Goal: Information Seeking & Learning: Find specific page/section

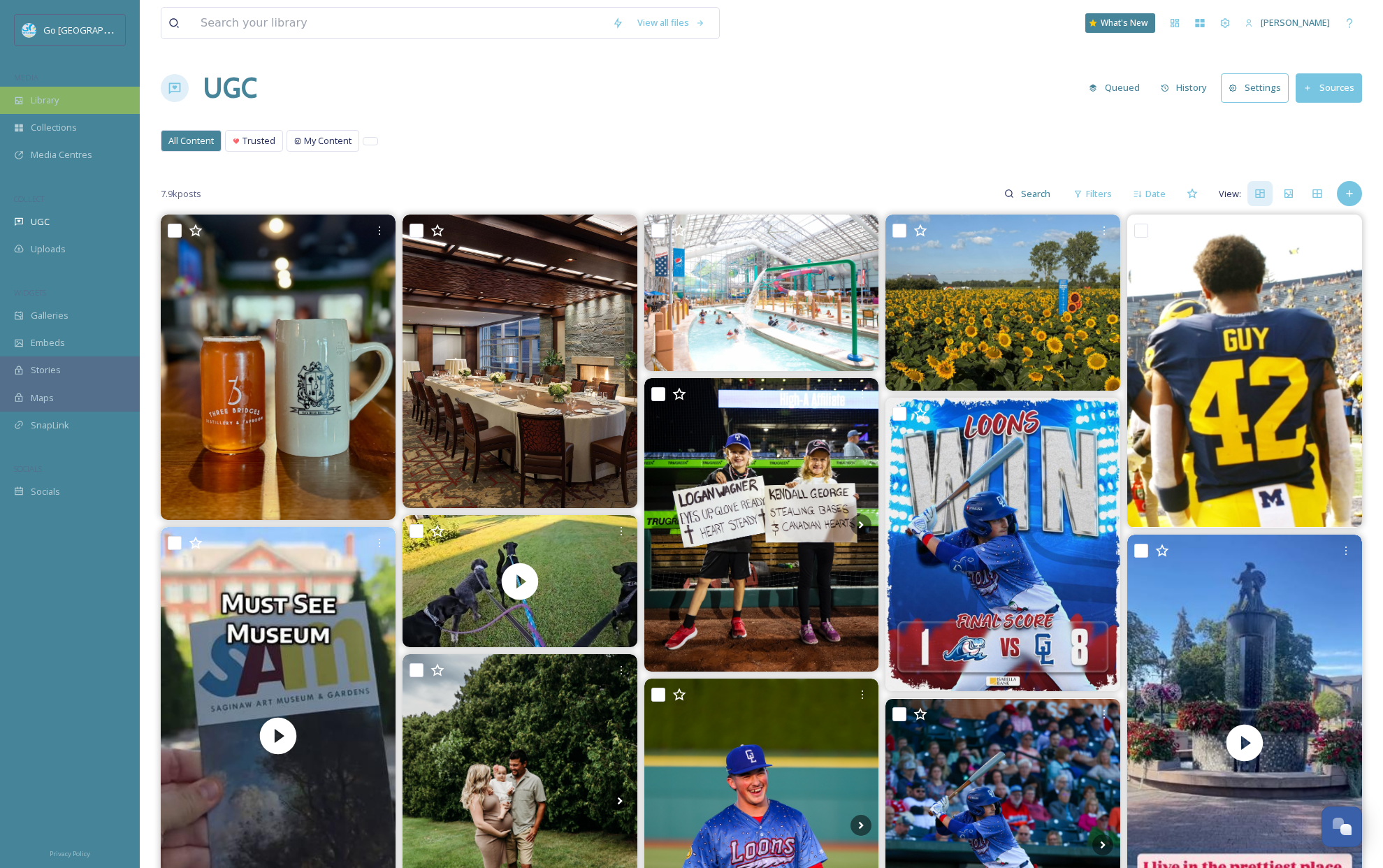
click at [43, 107] on div "Library" at bounding box center [70, 101] width 140 height 27
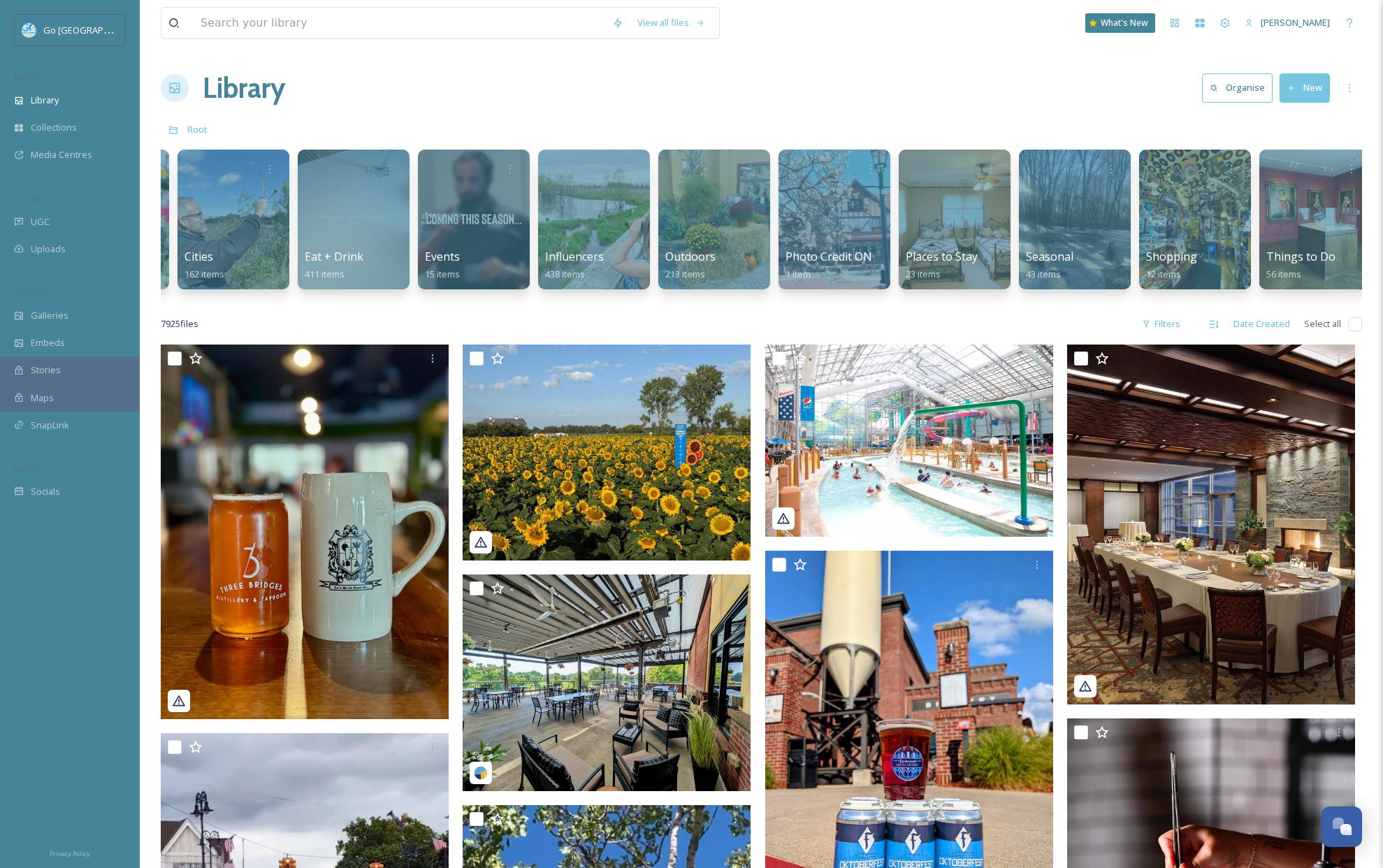
scroll to position [0, 481]
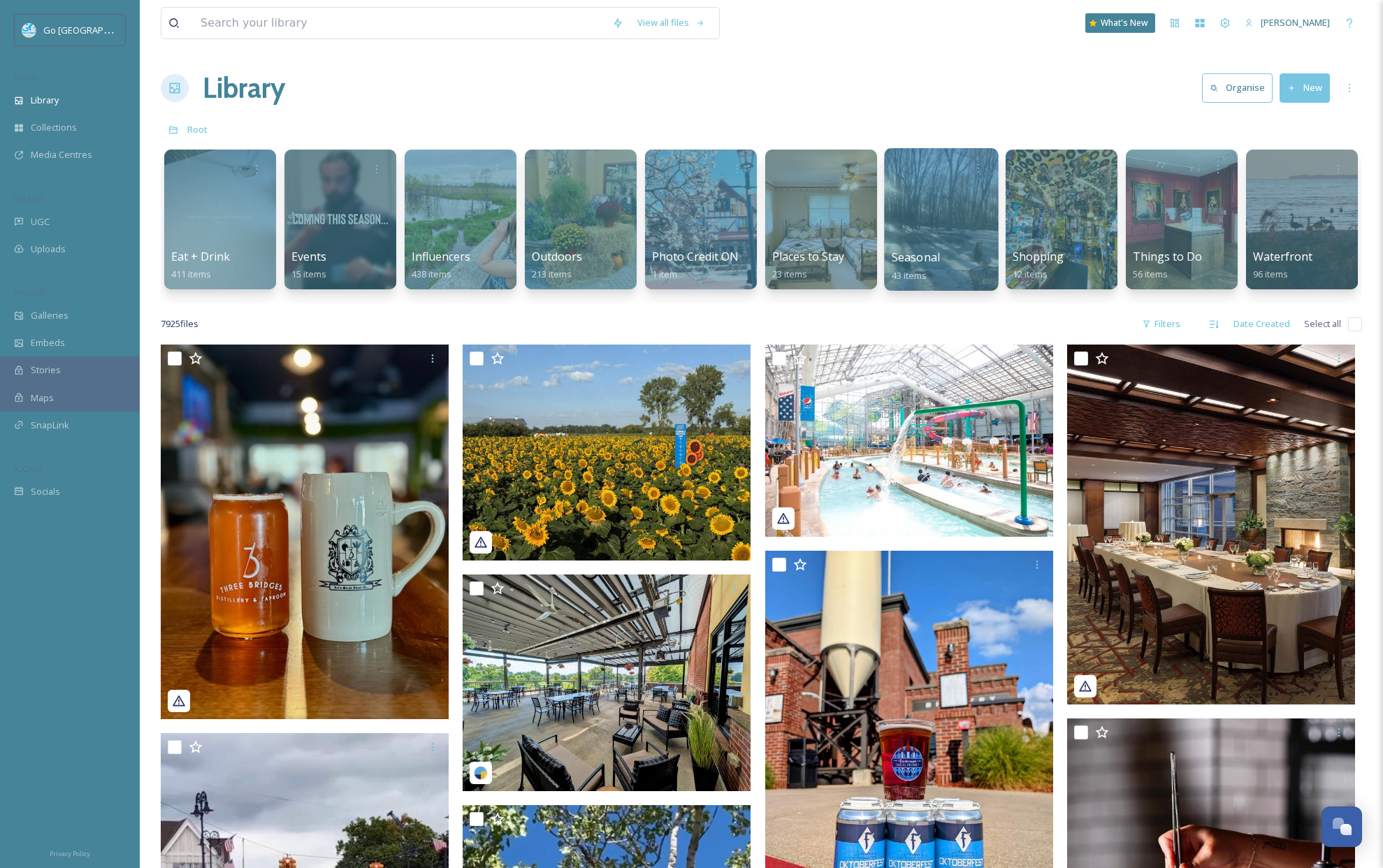
click at [929, 234] on div at bounding box center [940, 218] width 114 height 142
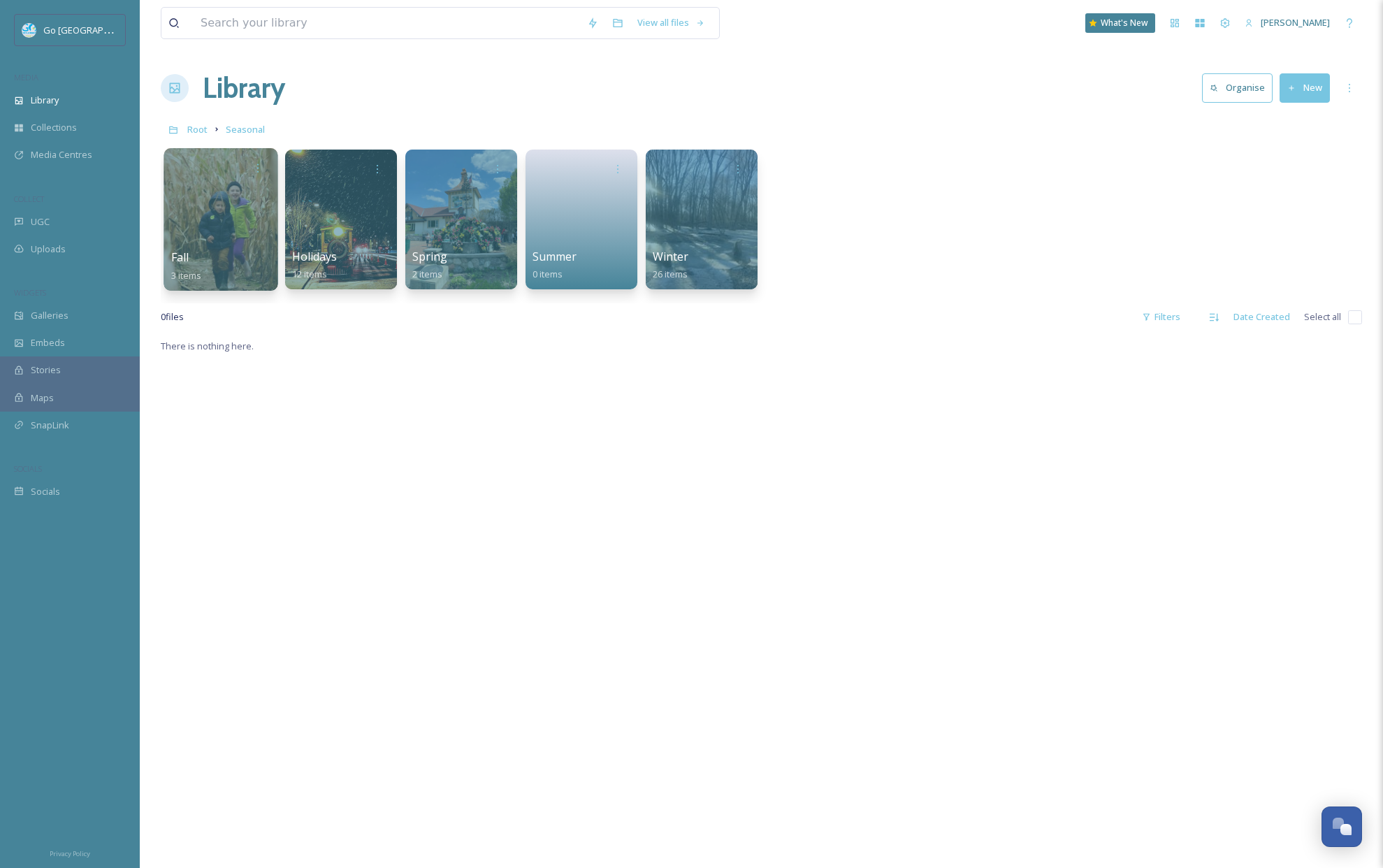
click at [222, 245] on div at bounding box center [220, 218] width 114 height 142
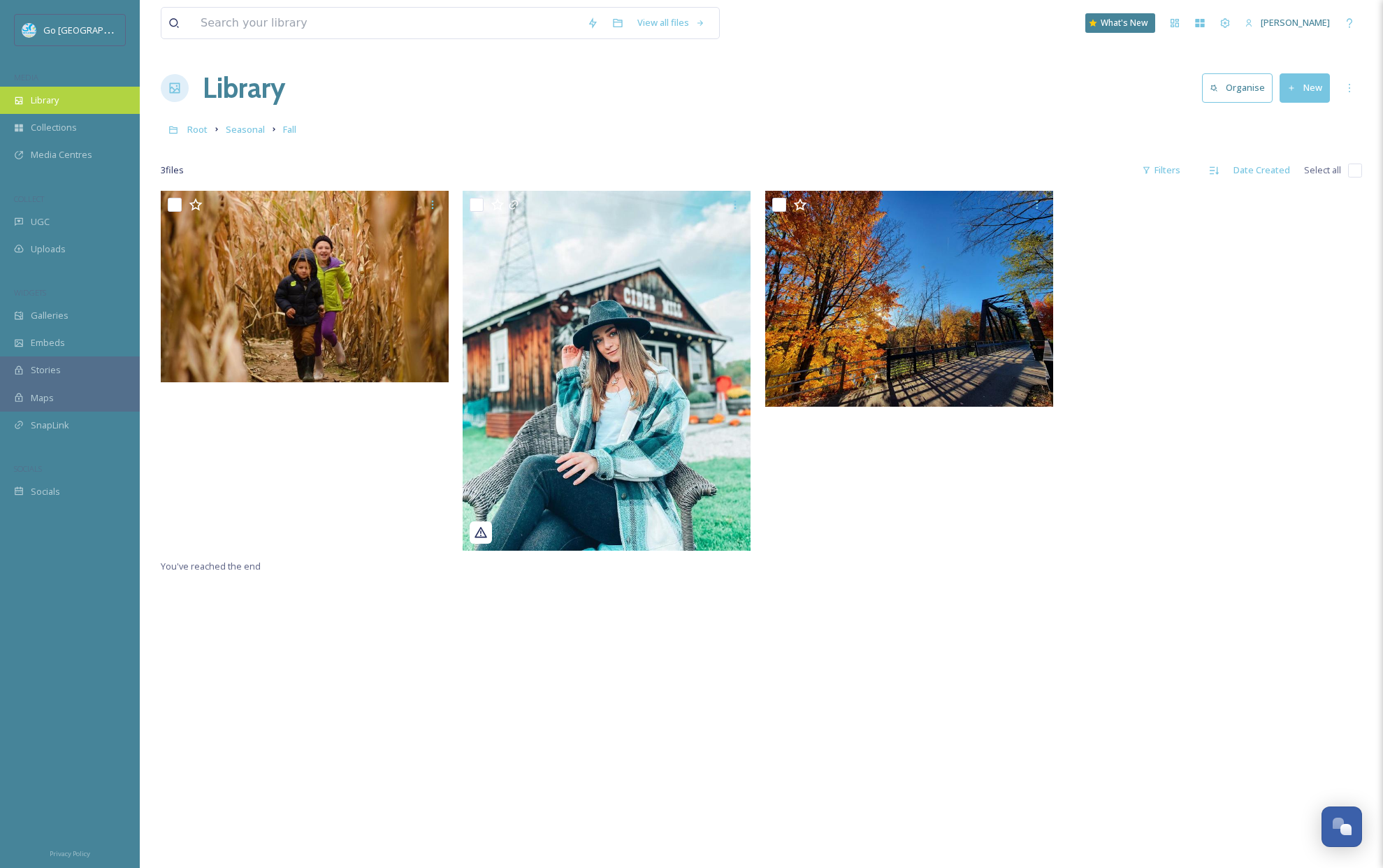
click at [45, 95] on span "Library" at bounding box center [44, 101] width 28 height 14
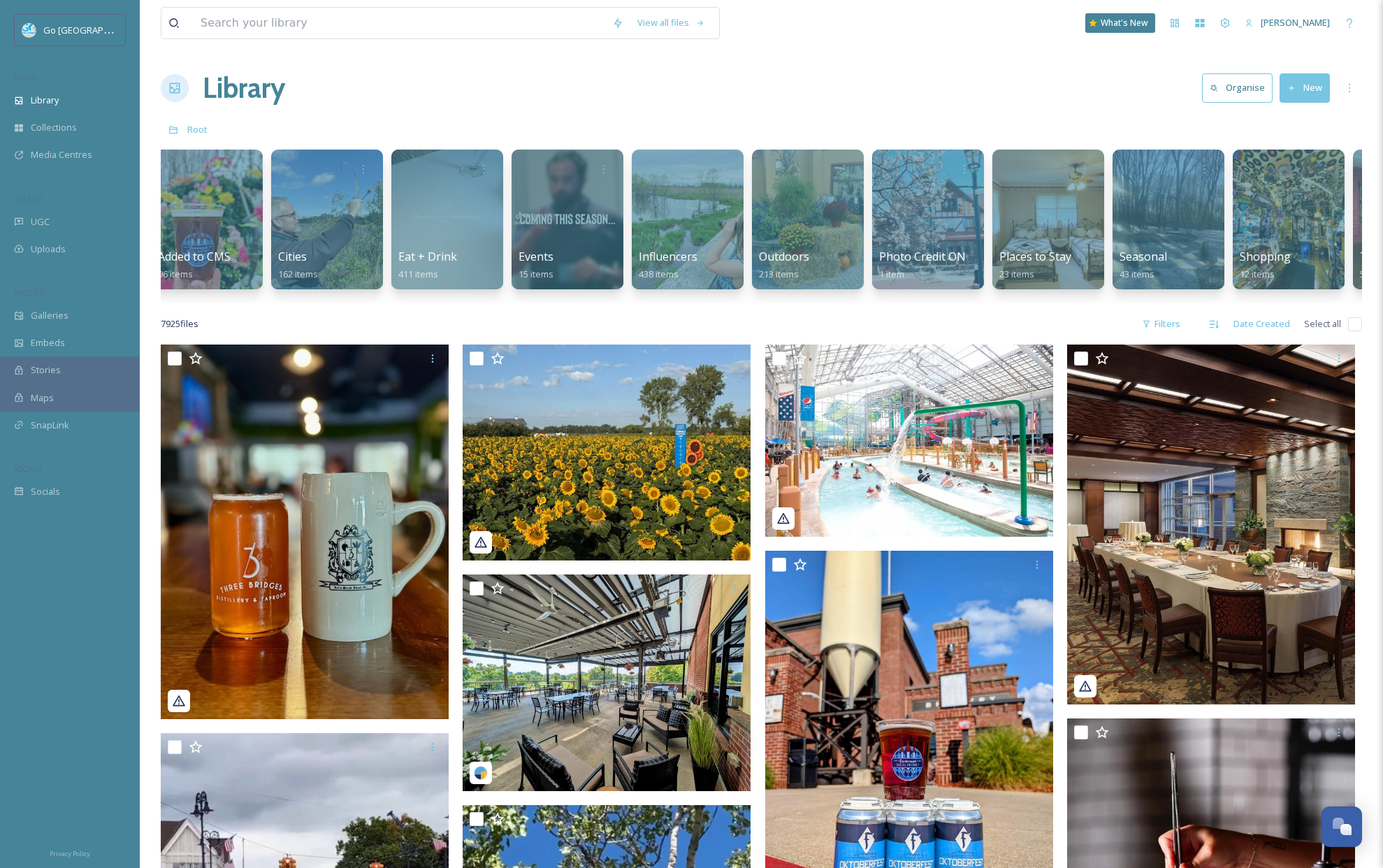
scroll to position [0, 281]
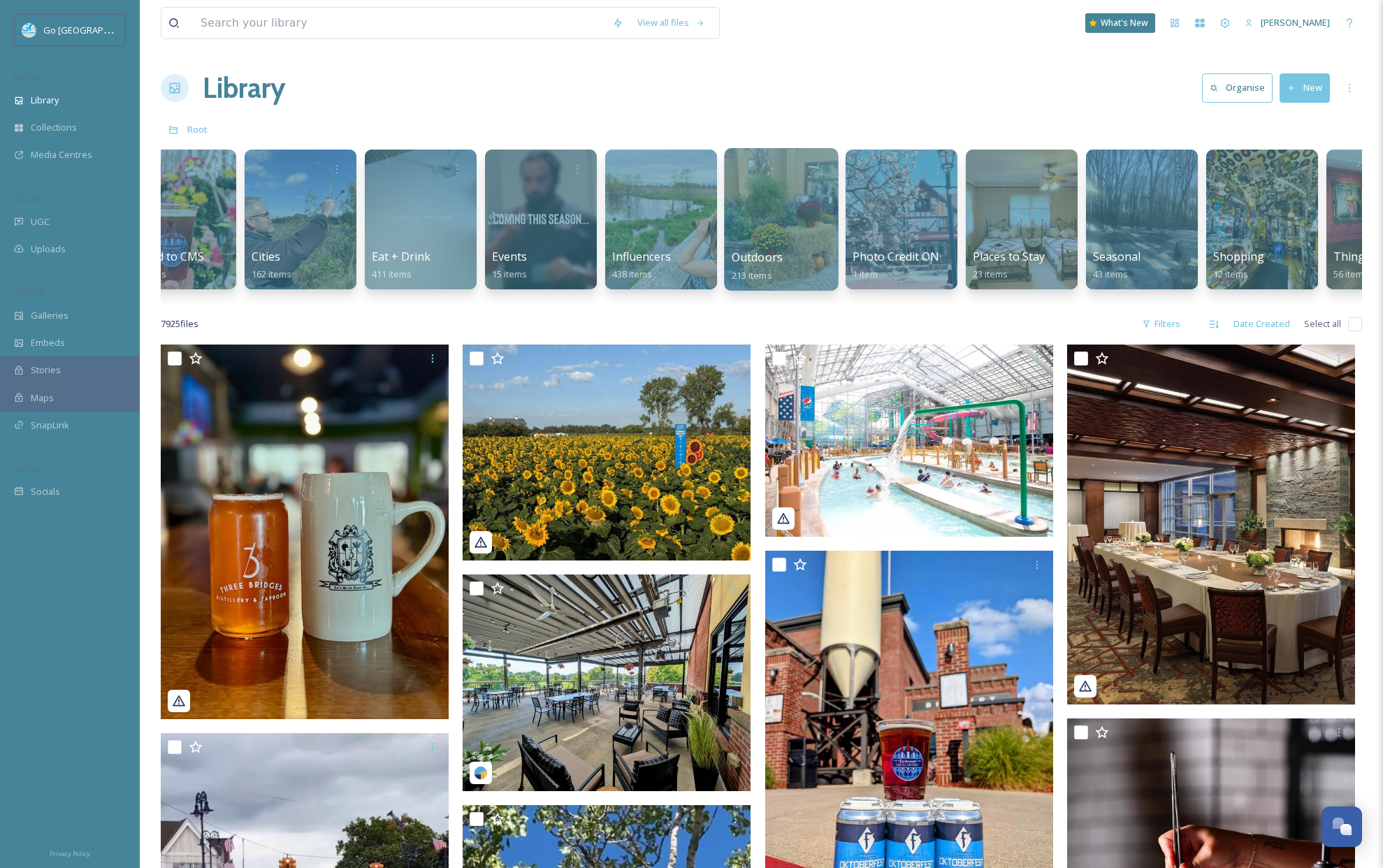
click at [785, 231] on div at bounding box center [781, 218] width 114 height 142
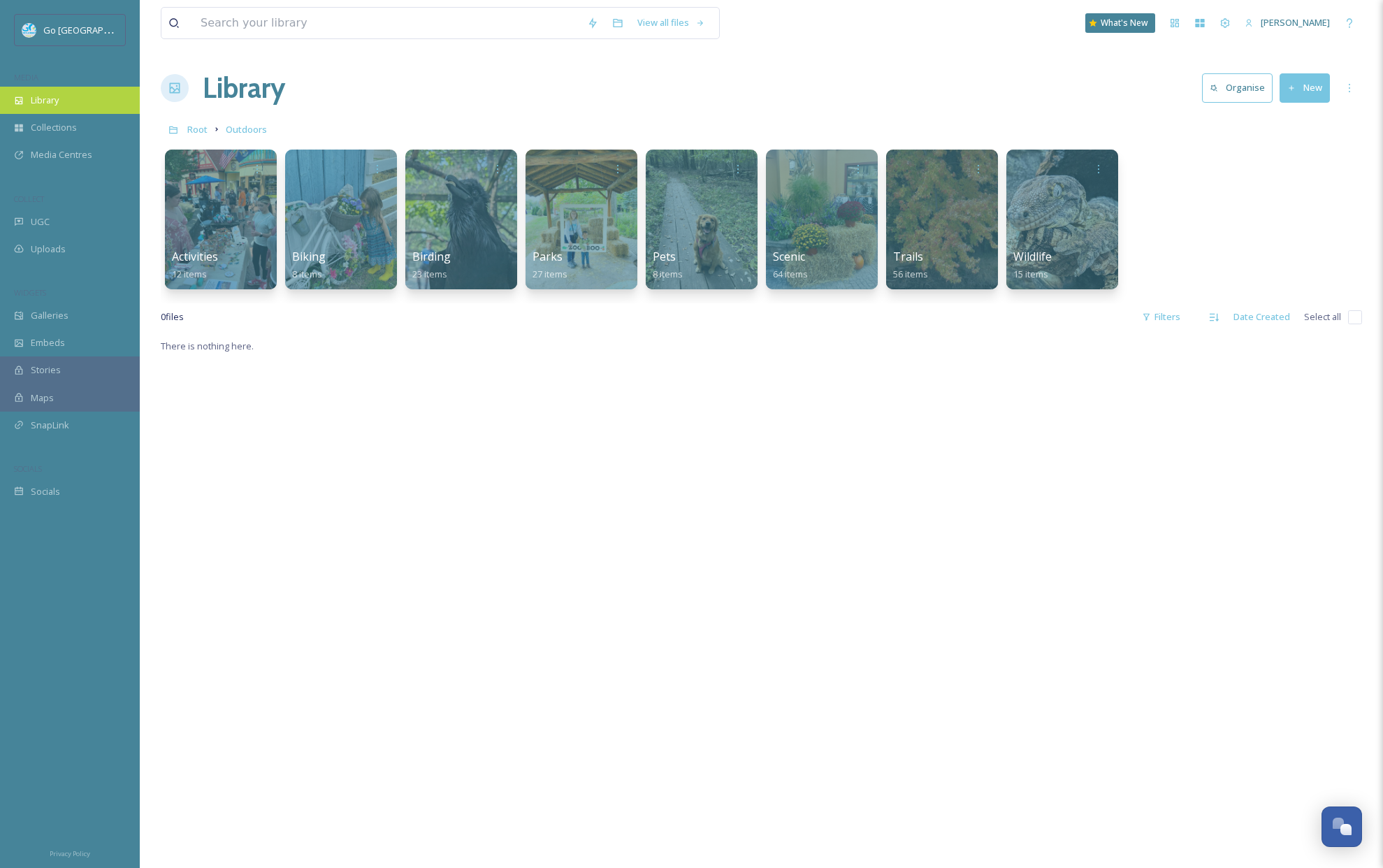
click at [52, 101] on span "Library" at bounding box center [44, 101] width 28 height 14
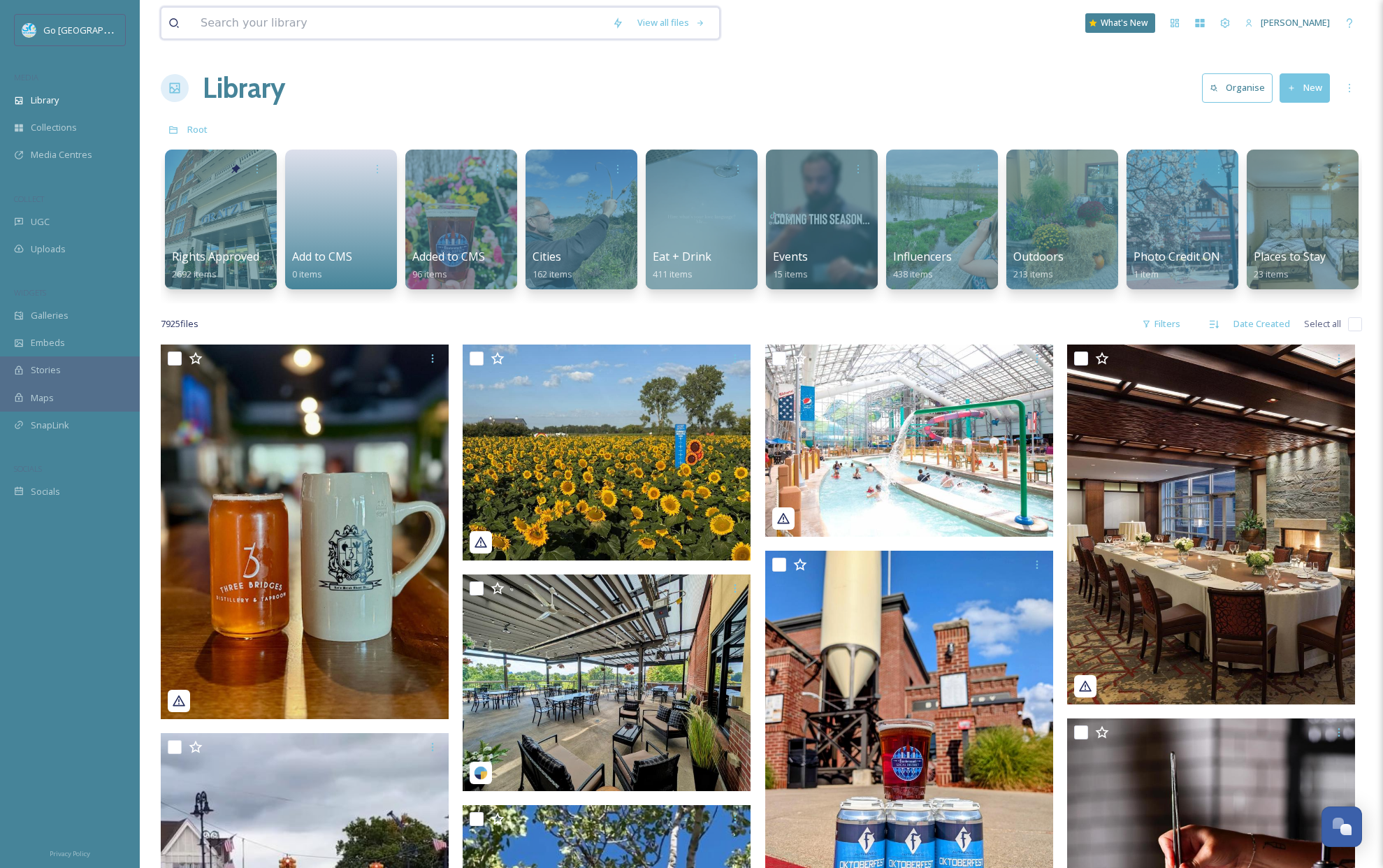
click at [504, 31] on input at bounding box center [399, 23] width 412 height 31
type input "fall"
click at [670, 22] on div "Search Press Enter to search" at bounding box center [681, 22] width 59 height 27
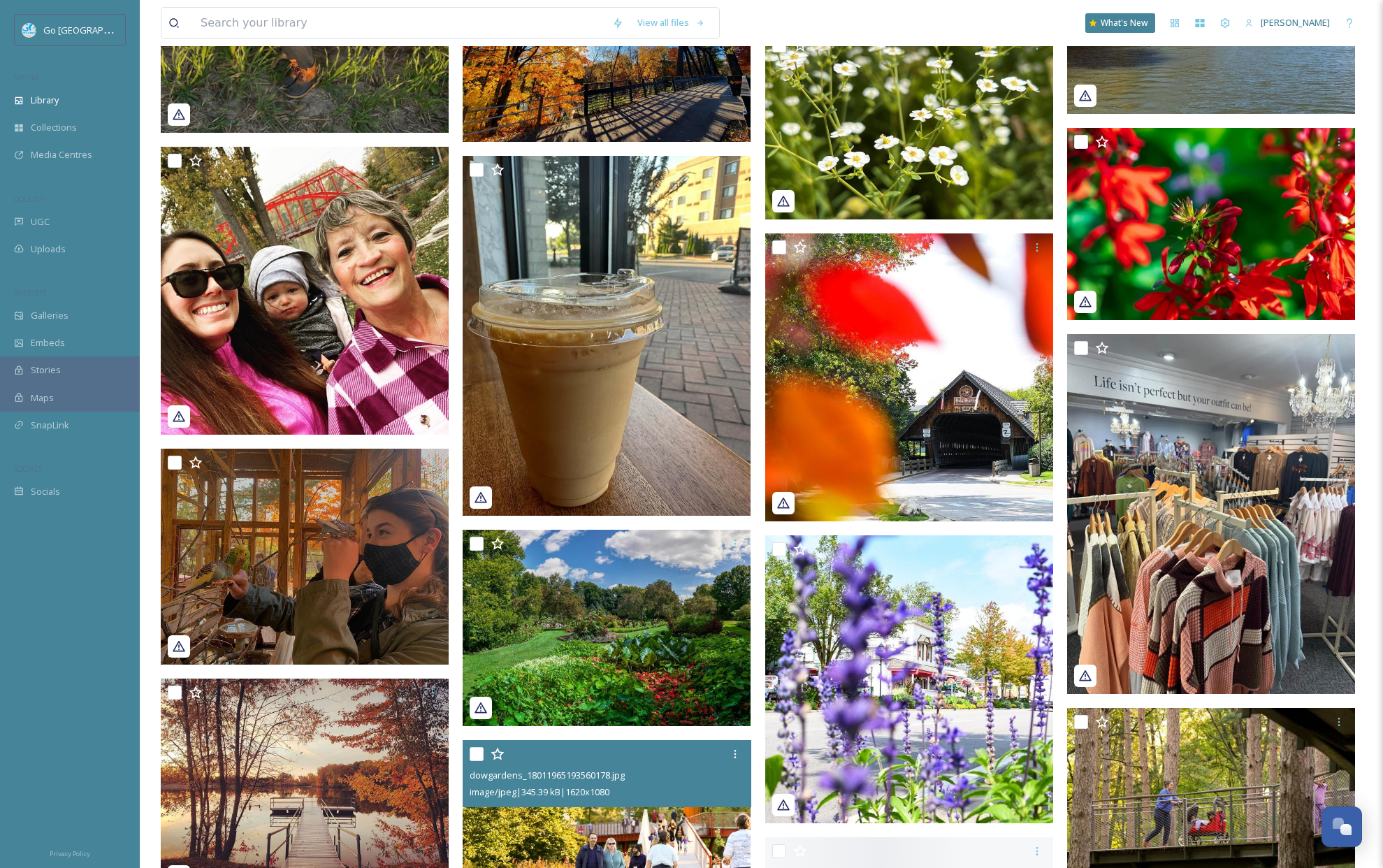
scroll to position [21543, 0]
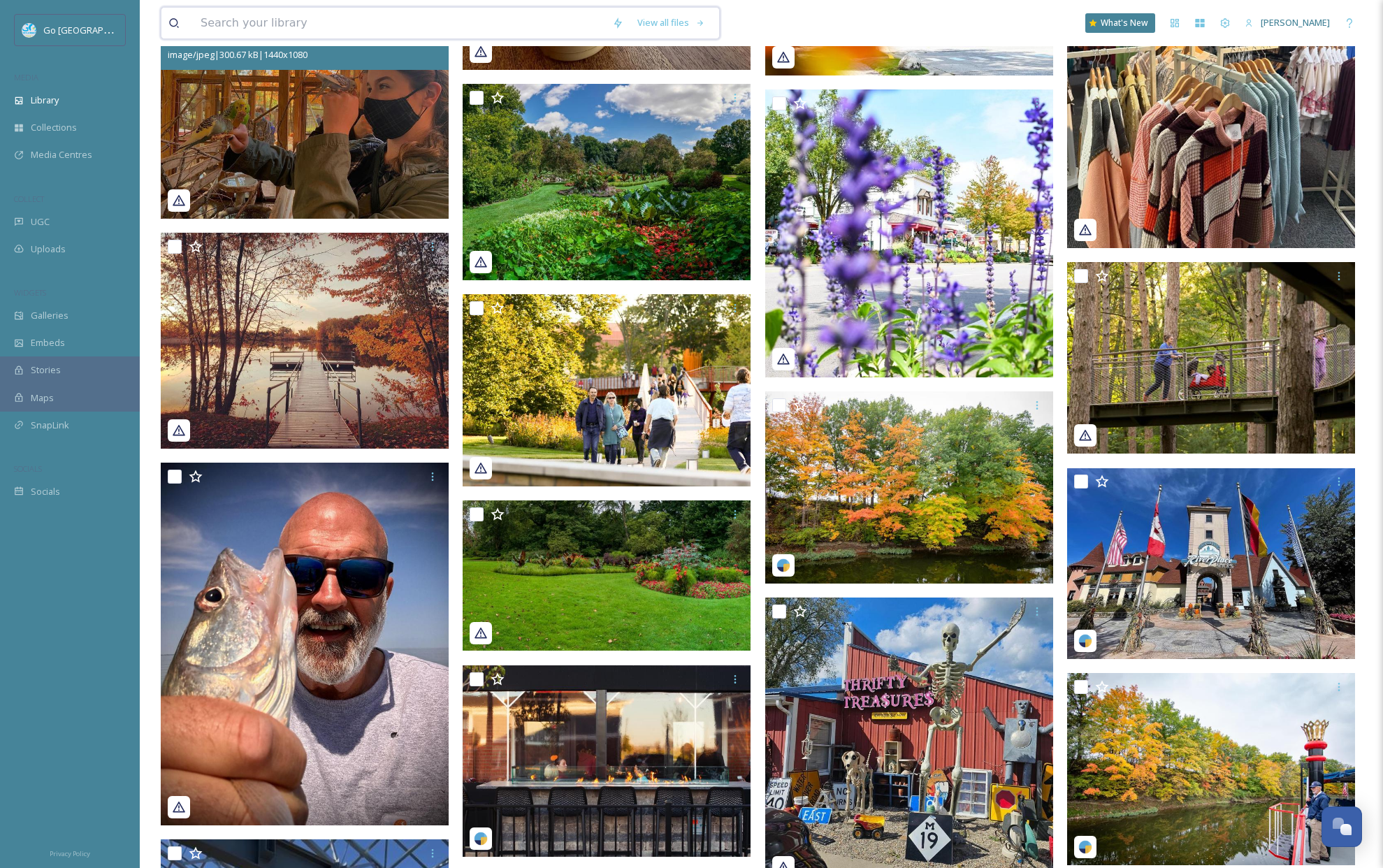
click at [272, 14] on input at bounding box center [399, 23] width 412 height 31
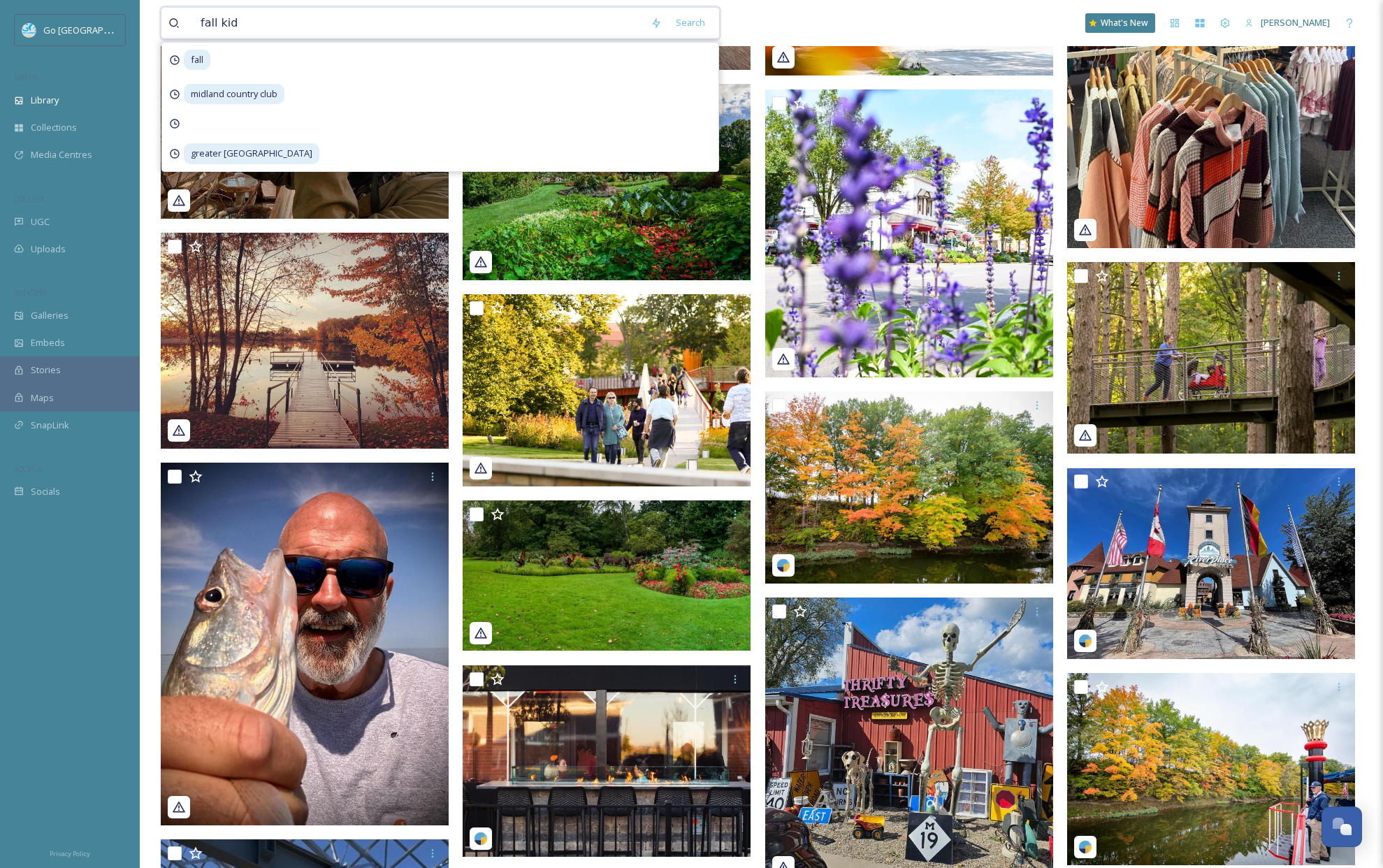
type input "fall kids"
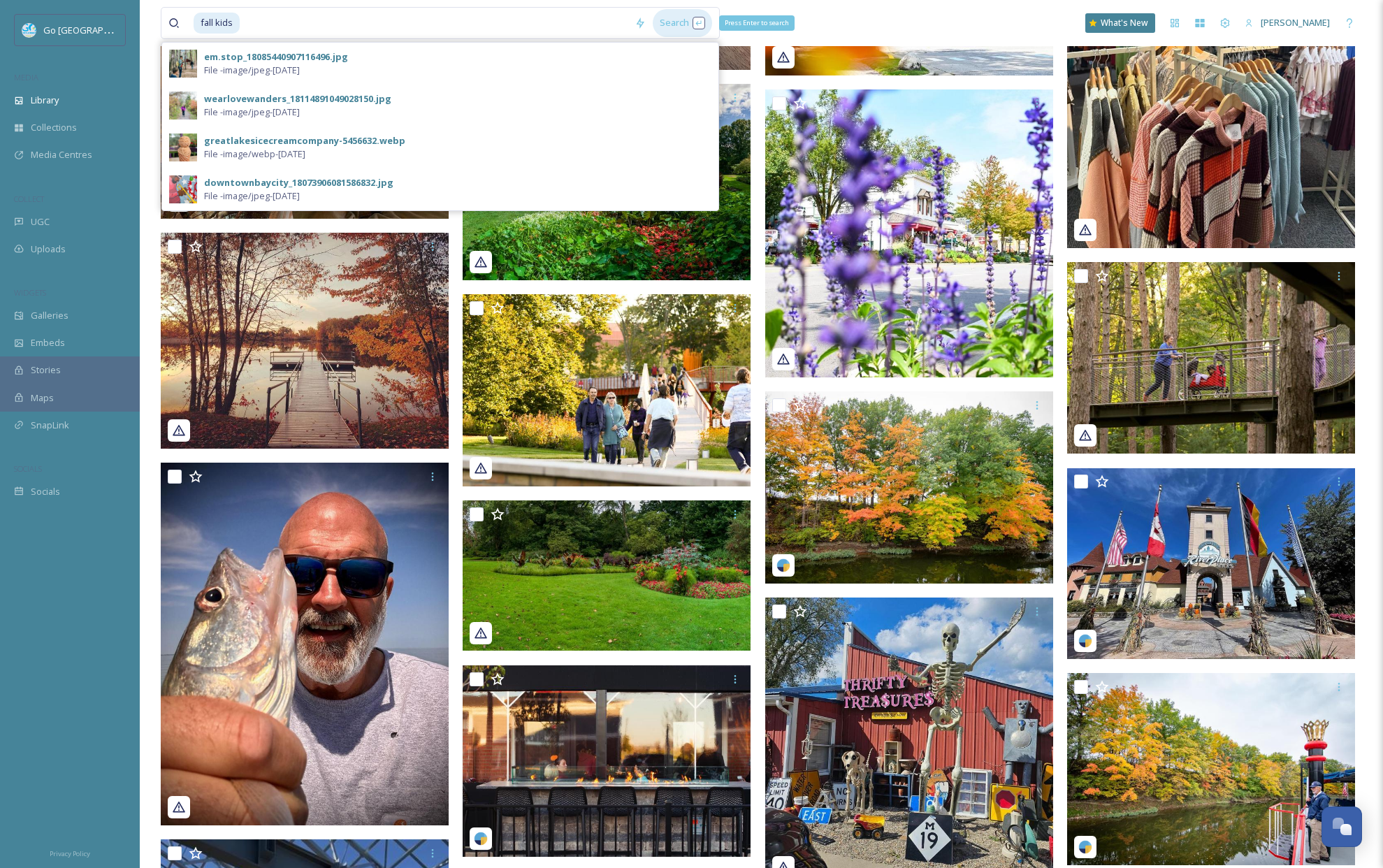
click at [670, 30] on div "Search Press Enter to search" at bounding box center [681, 22] width 59 height 27
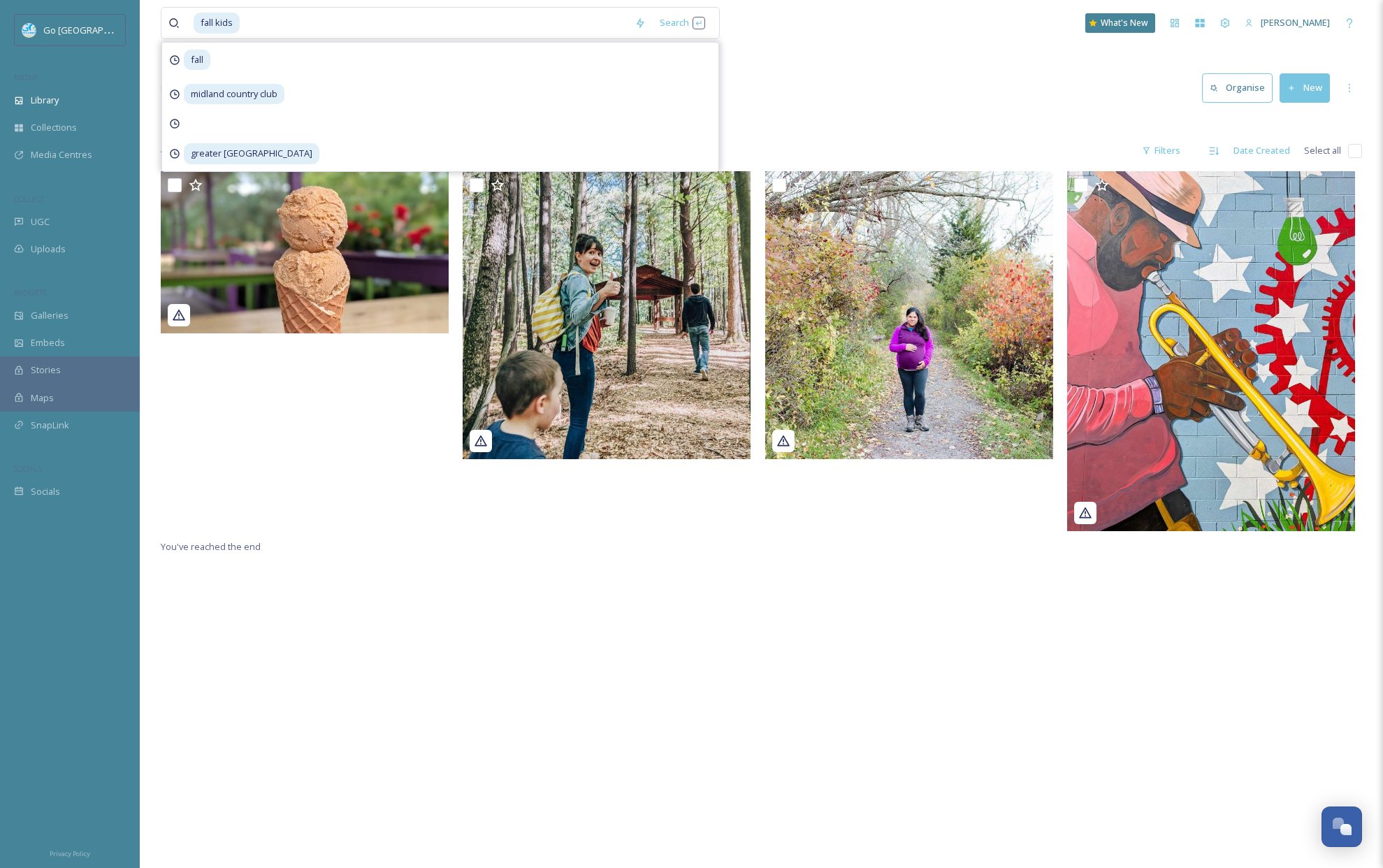
click at [170, 21] on icon at bounding box center [174, 23] width 12 height 12
click at [250, 22] on input at bounding box center [434, 23] width 387 height 31
drag, startPoint x: 189, startPoint y: 13, endPoint x: 164, endPoint y: 8, distance: 25.5
click at [170, 9] on div "fall kids" at bounding box center [397, 23] width 459 height 31
type input "f"
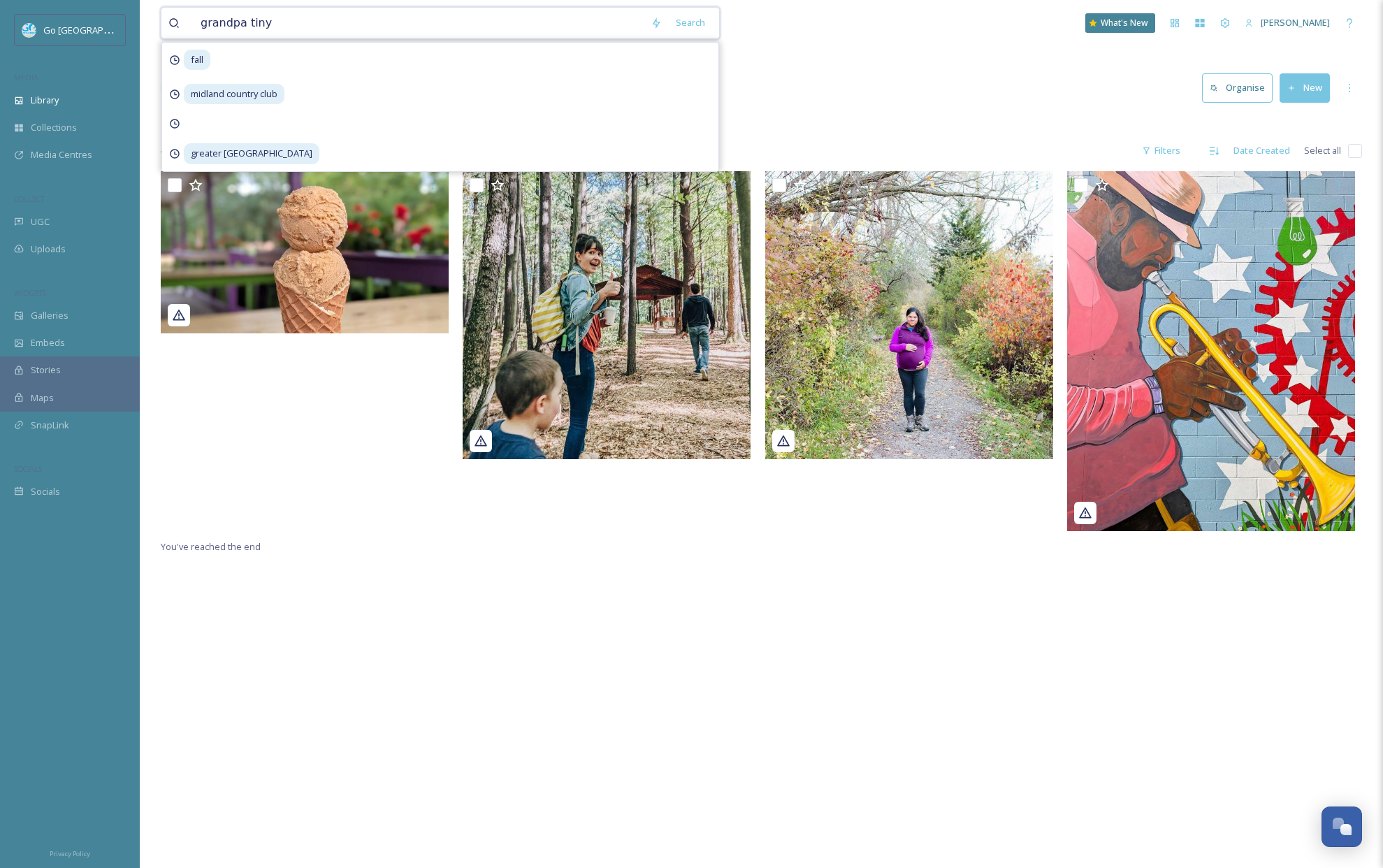
type input "grandpa tinys"
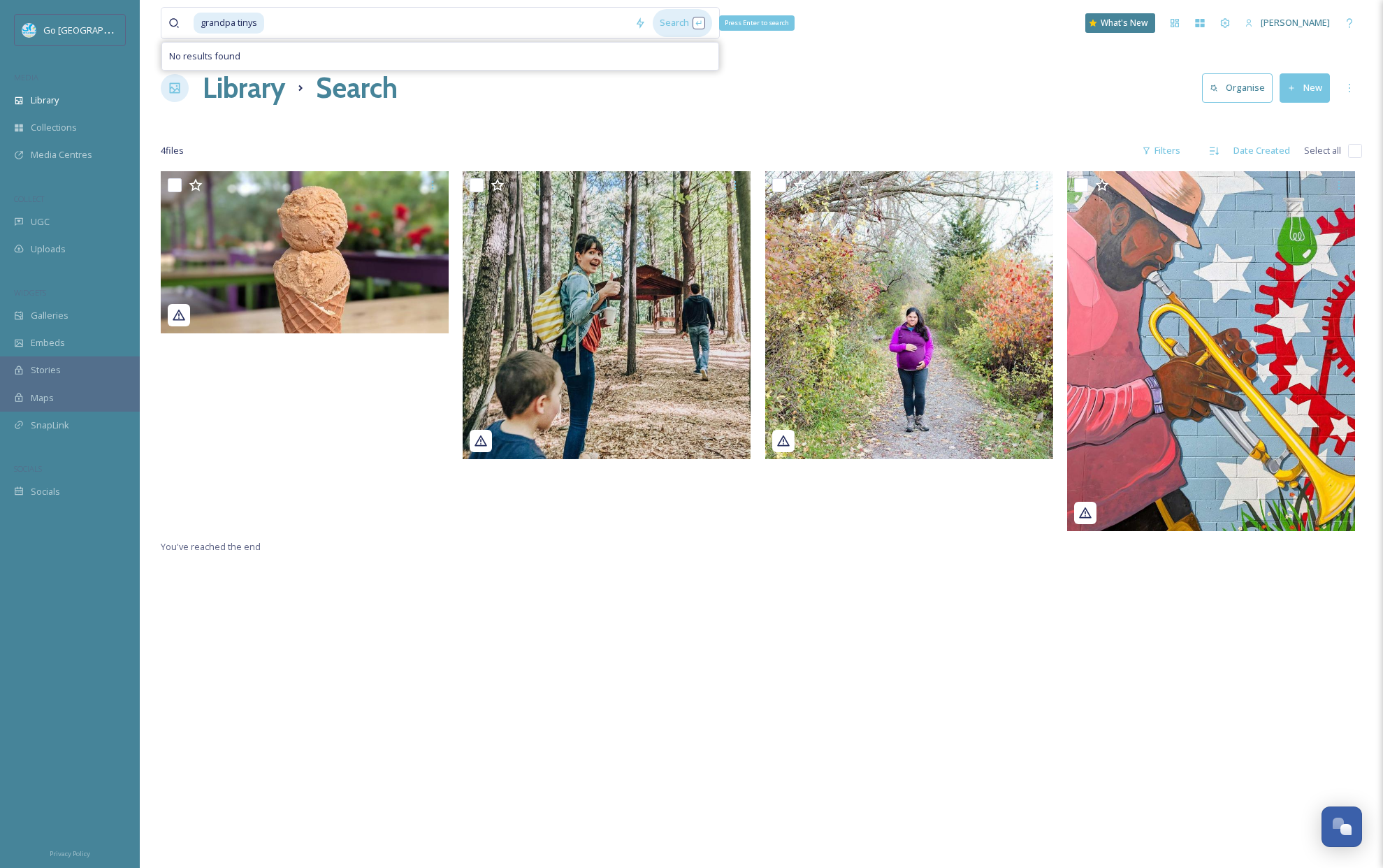
click at [671, 31] on div "Search Press Enter to search" at bounding box center [681, 22] width 59 height 27
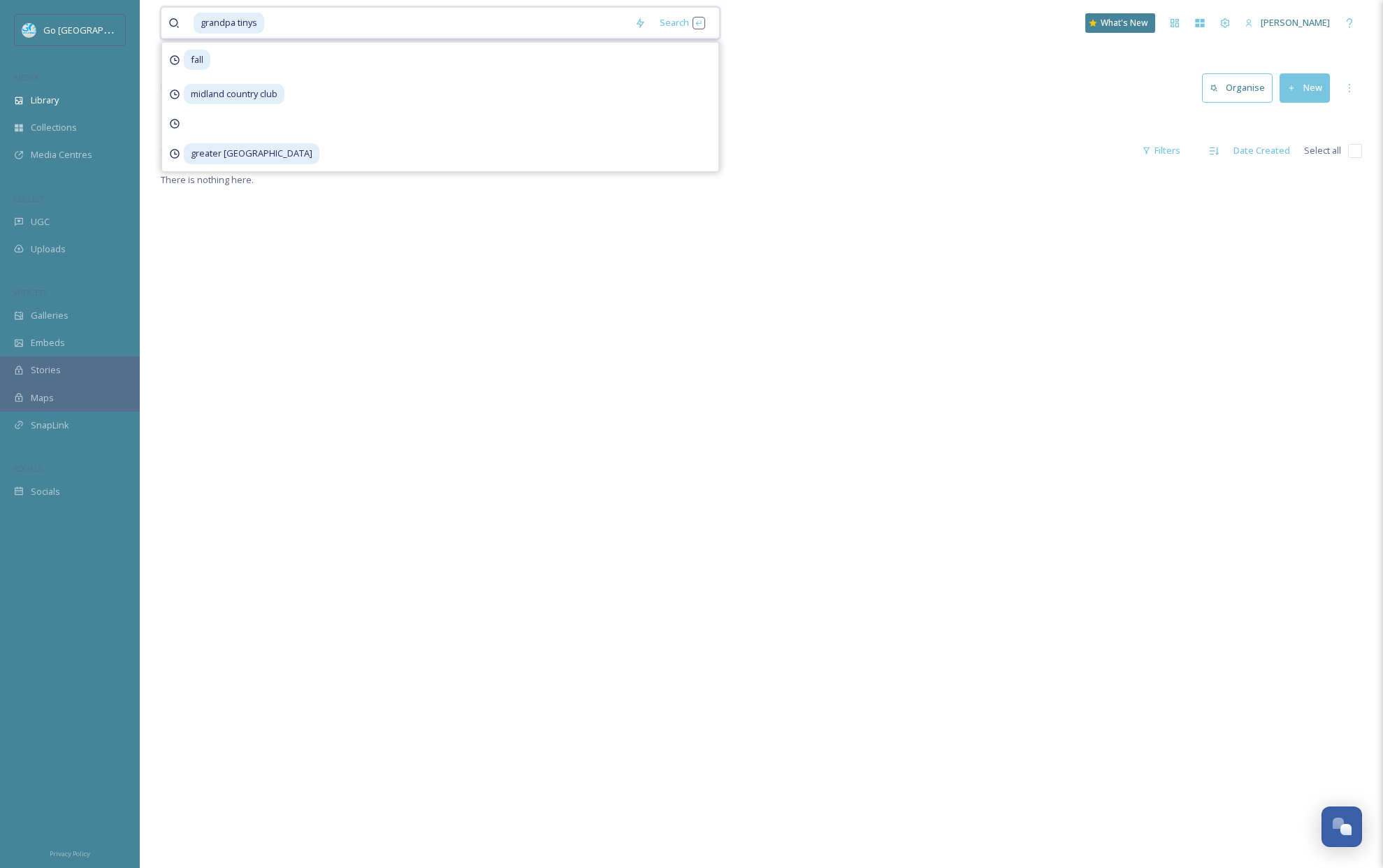
click at [280, 16] on input at bounding box center [447, 23] width 361 height 31
drag, startPoint x: 269, startPoint y: 25, endPoint x: 134, endPoint y: 14, distance: 135.4
click at [152, 18] on div "grandpa tinys Search fall midland country club greater [GEOGRAPHIC_DATA] What's…" at bounding box center [762, 519] width 1243 height 1039
click at [16, 109] on div "Library" at bounding box center [70, 101] width 140 height 27
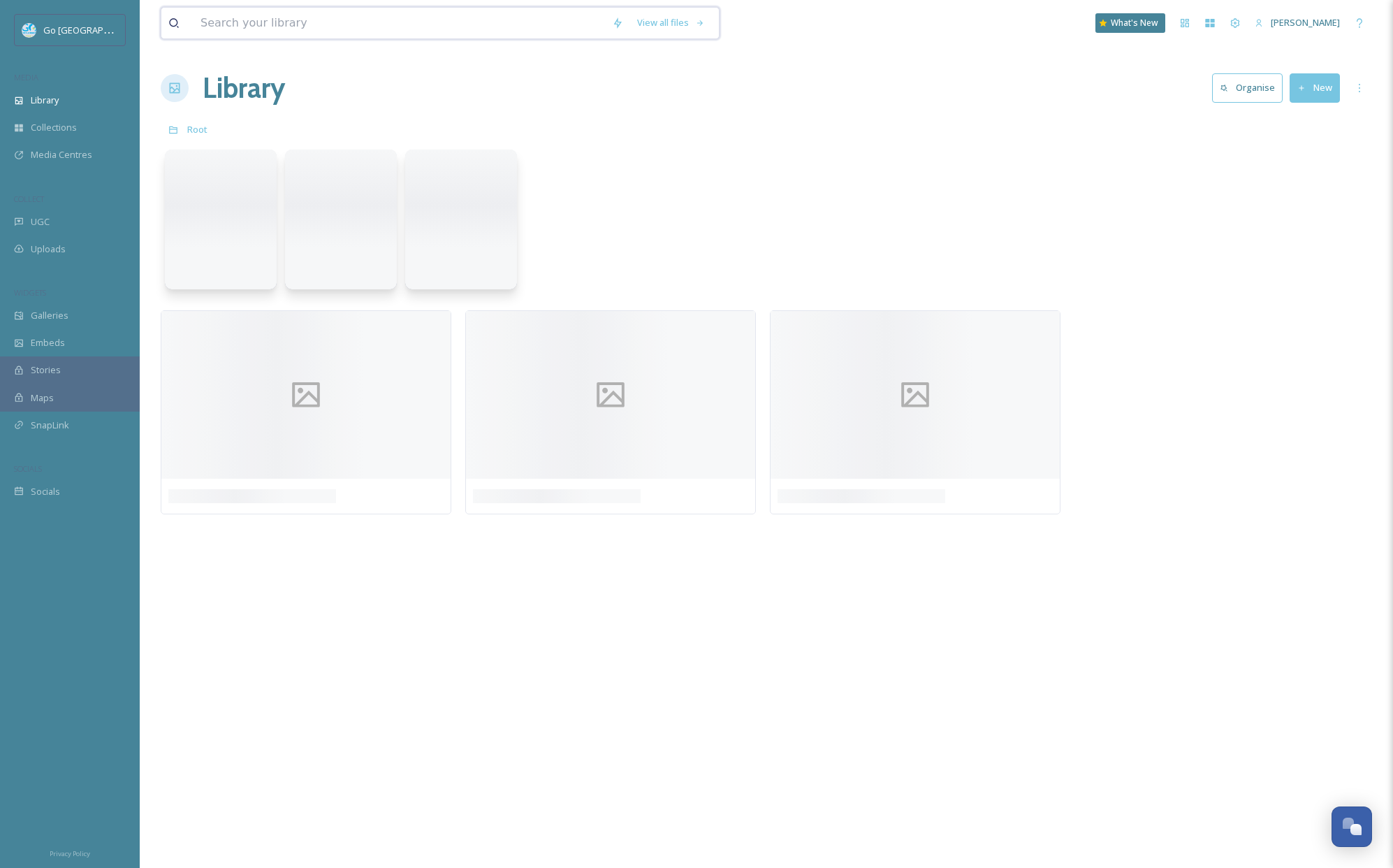
click at [256, 21] on input at bounding box center [399, 23] width 412 height 31
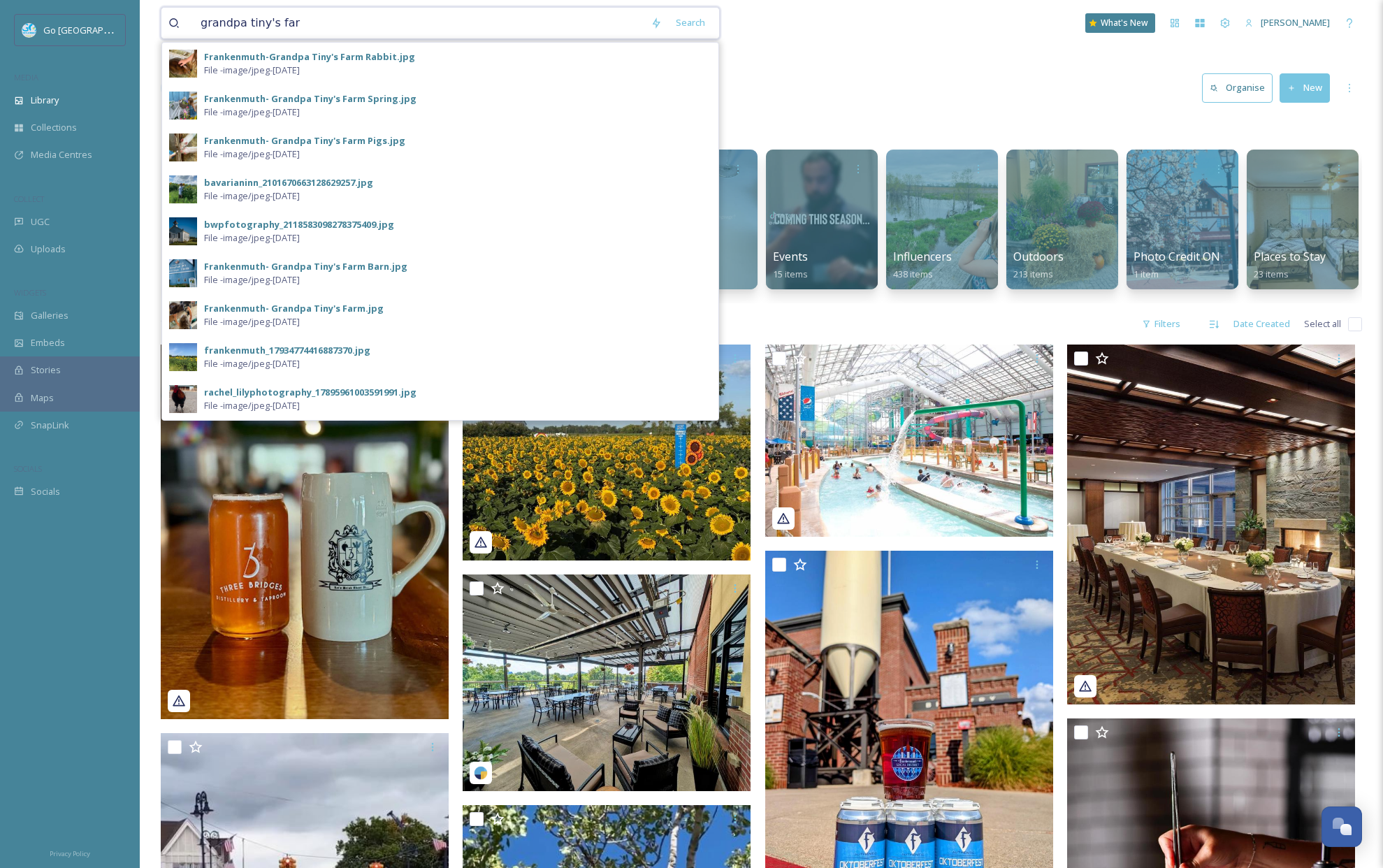
type input "grandpa tiny's farm"
click at [680, 25] on div "Search Press Enter to search" at bounding box center [681, 22] width 59 height 27
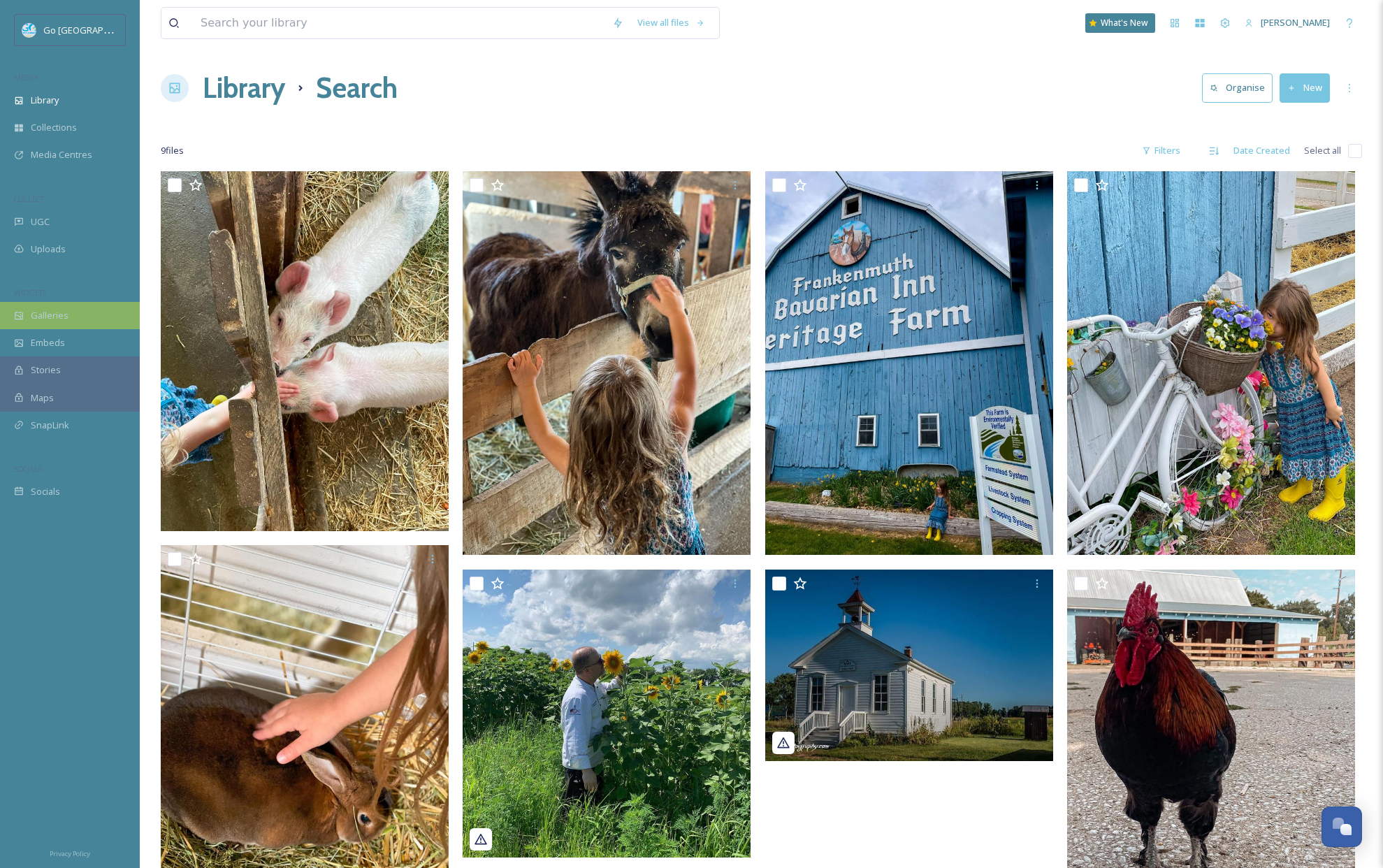
click at [54, 322] on div "Galleries" at bounding box center [70, 315] width 140 height 27
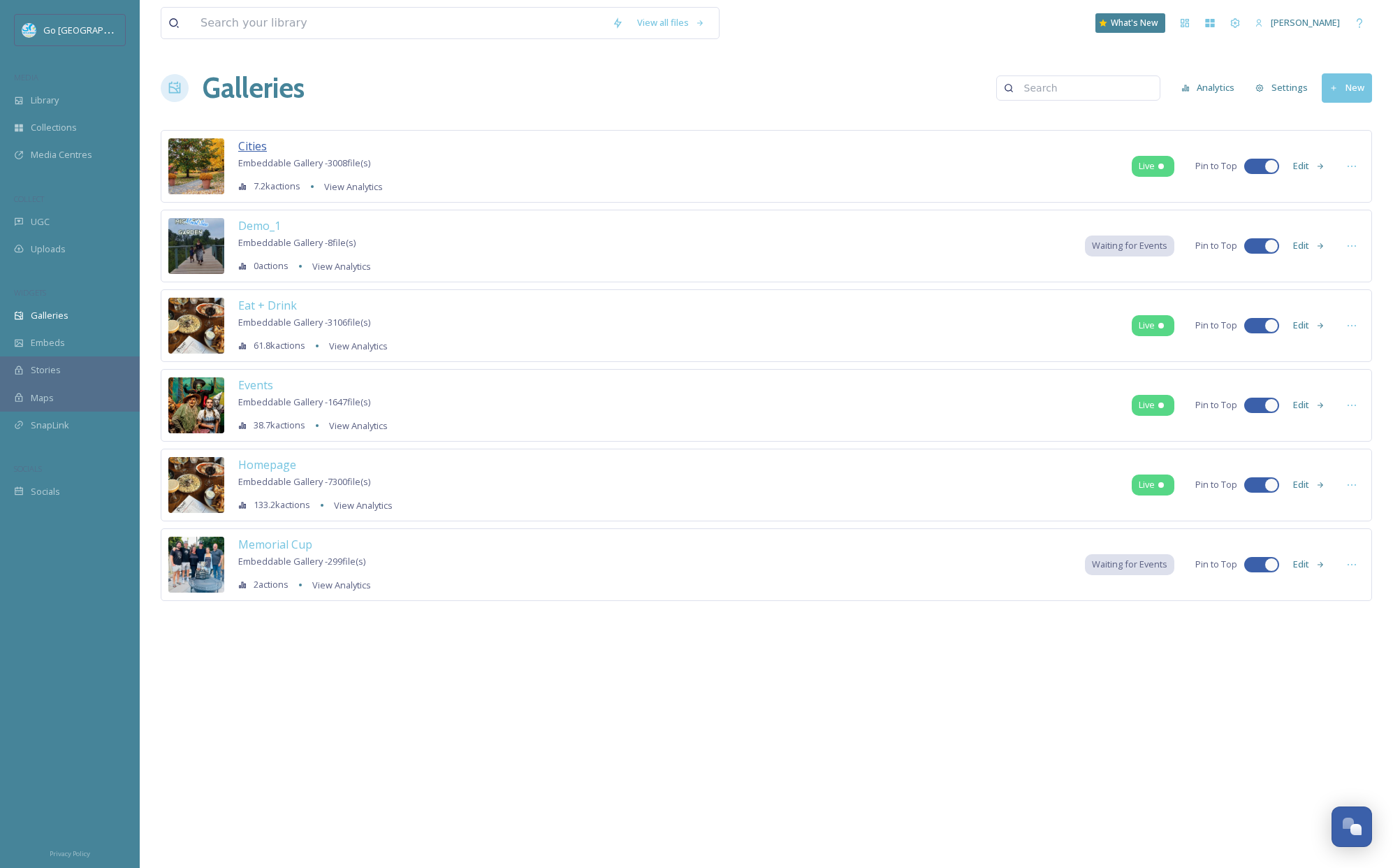
click at [258, 151] on span "Cities" at bounding box center [253, 146] width 29 height 15
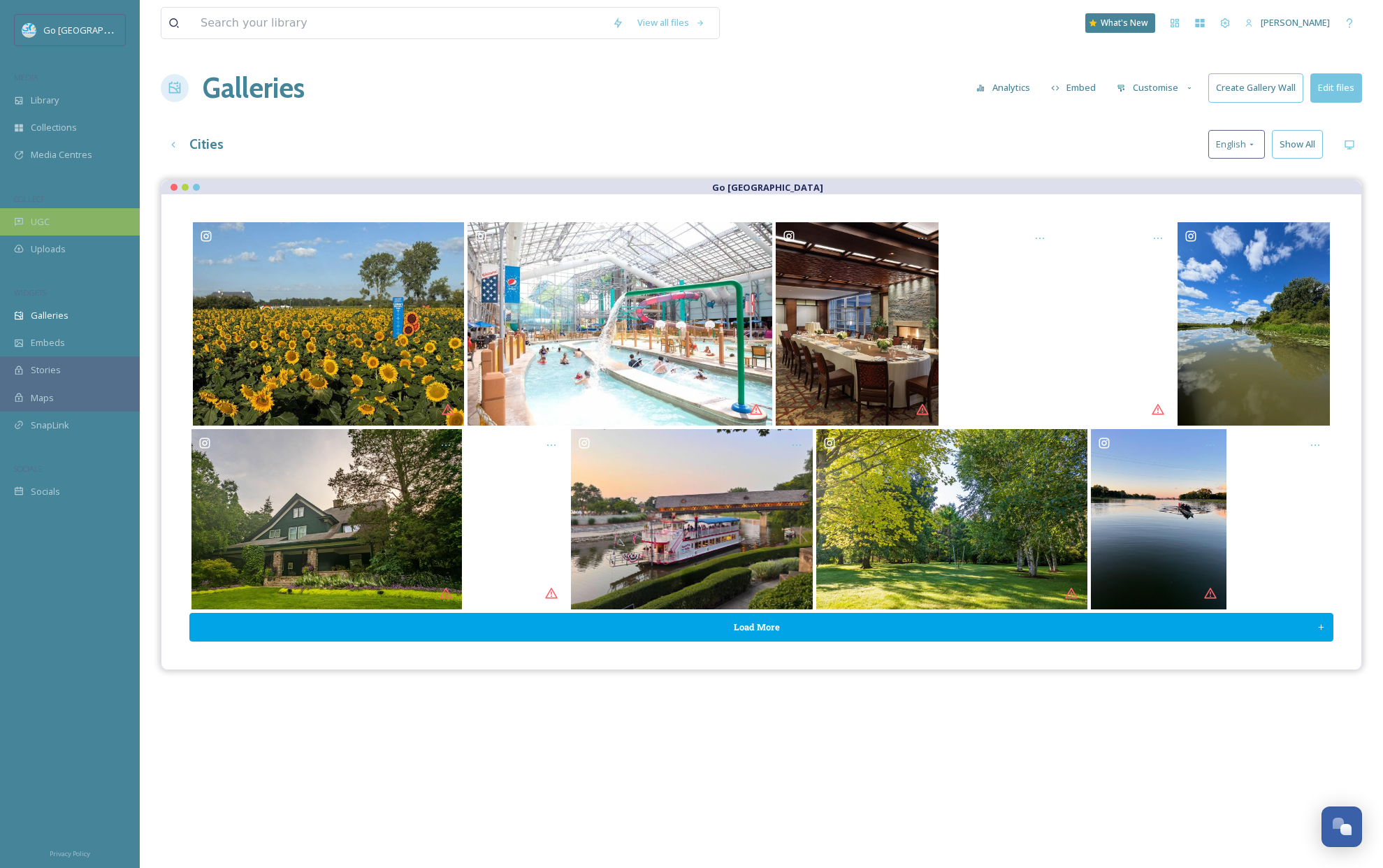
click at [92, 220] on div "UGC" at bounding box center [70, 221] width 140 height 27
